Goal: Find specific page/section: Find specific page/section

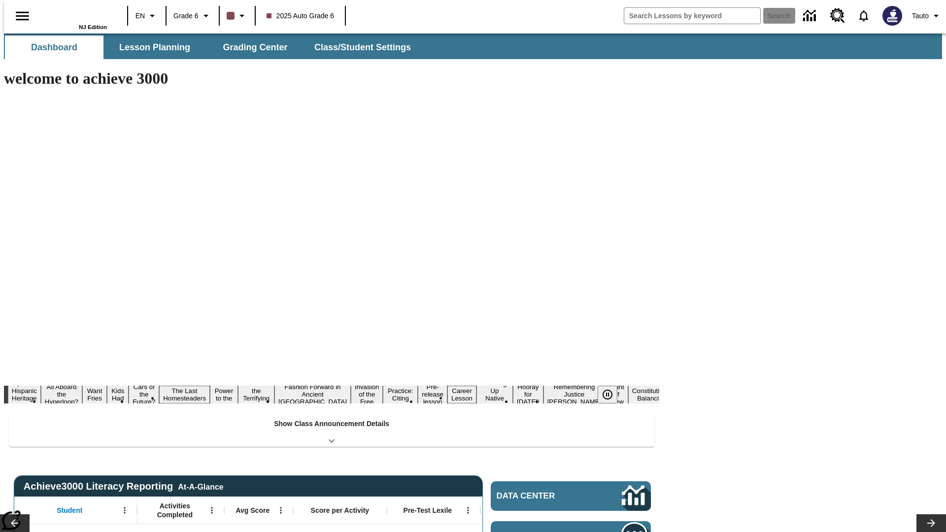
type input "-1"
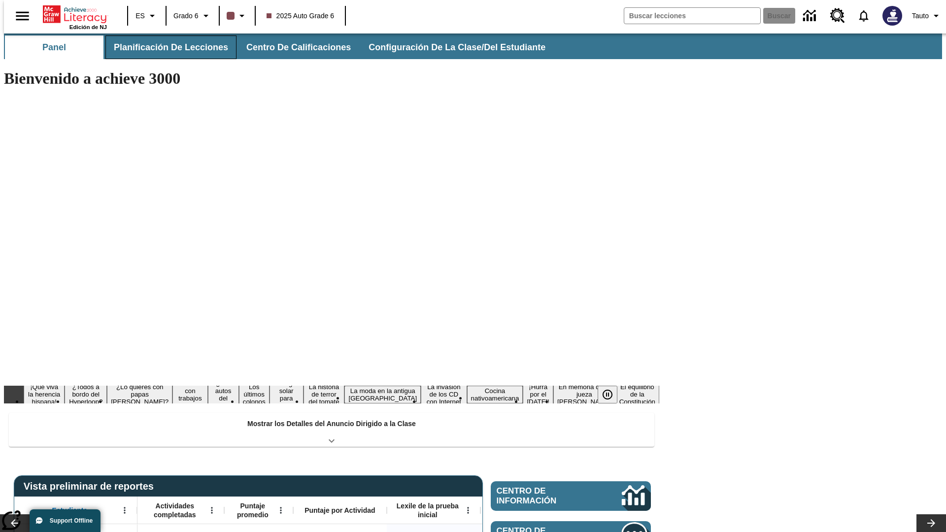
click at [165, 47] on span "Planificación de lecciones" at bounding box center [171, 47] width 114 height 11
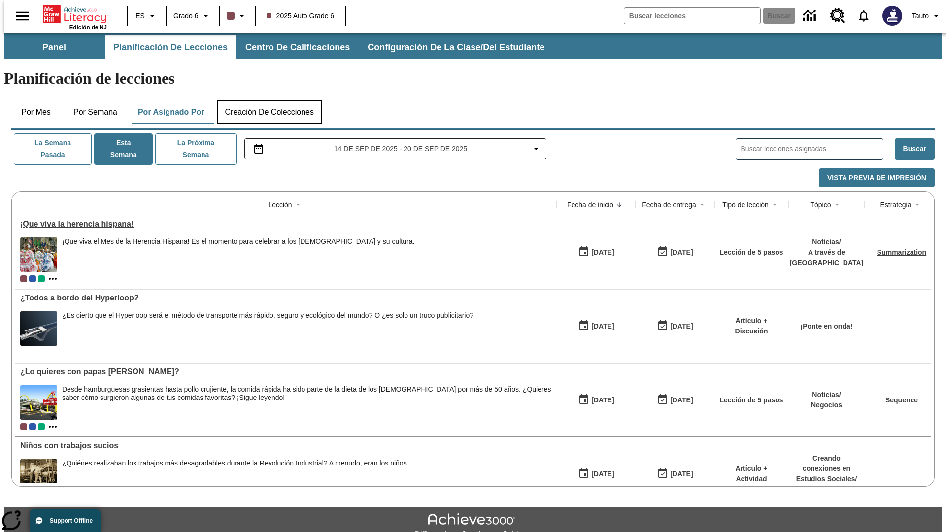
click at [269, 101] on button "Creación de colecciones" at bounding box center [269, 113] width 105 height 24
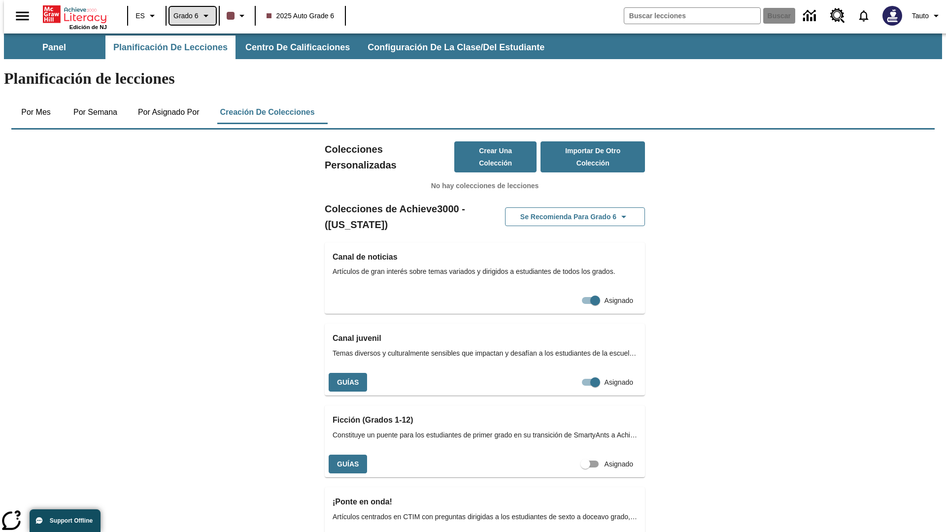
click at [189, 16] on span "Grado 6" at bounding box center [185, 16] width 25 height 10
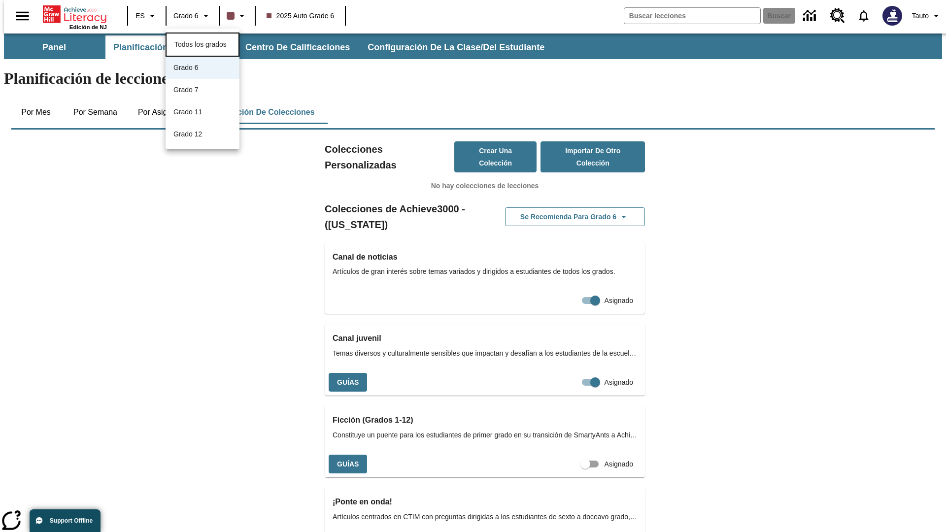
click at [203, 43] on span "Todos los grados" at bounding box center [200, 44] width 52 height 8
